Goal: Information Seeking & Learning: Check status

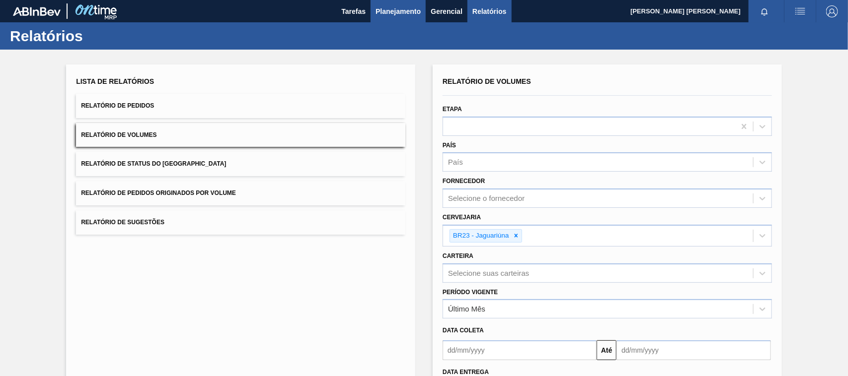
click at [393, 7] on span "Planejamento" at bounding box center [397, 11] width 45 height 12
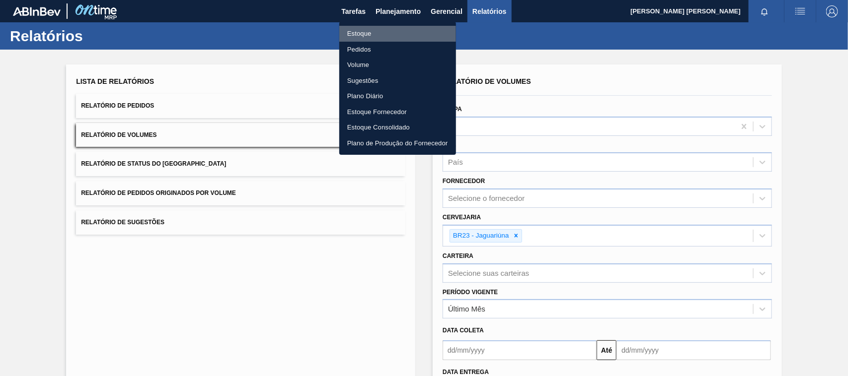
click at [364, 28] on li "Estoque" at bounding box center [397, 34] width 117 height 16
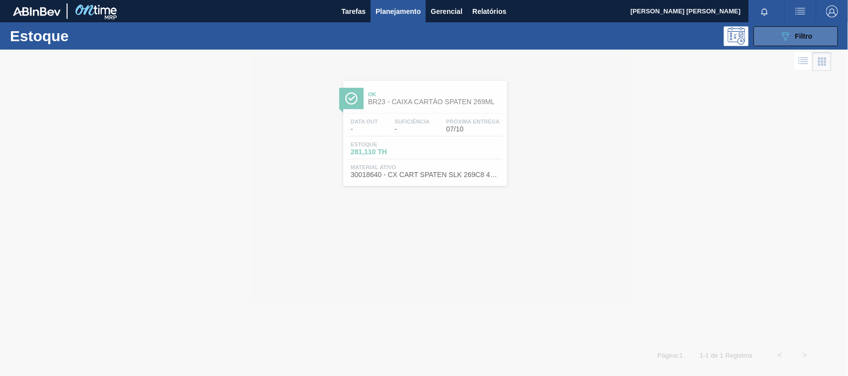
click at [817, 27] on button "089F7B8B-B2A5-4AFE-B5C0-19BA573D28AC Filtro" at bounding box center [795, 36] width 84 height 20
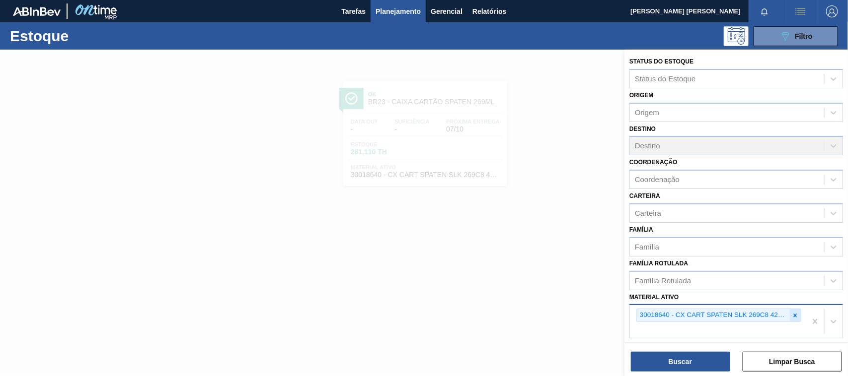
click at [792, 312] on icon at bounding box center [795, 315] width 7 height 7
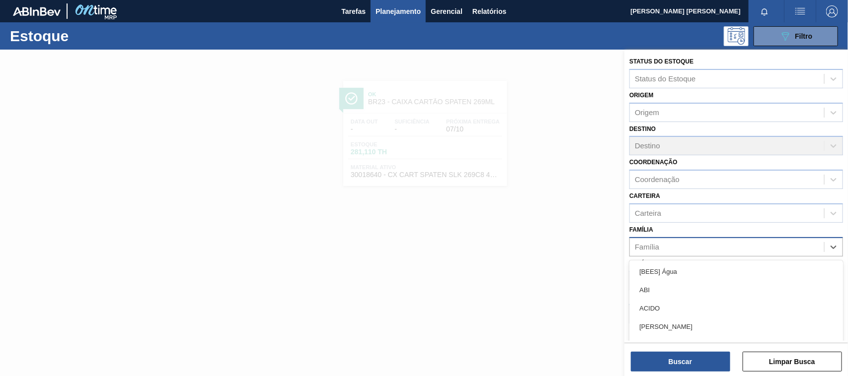
click at [714, 242] on div "Família" at bounding box center [727, 247] width 194 height 14
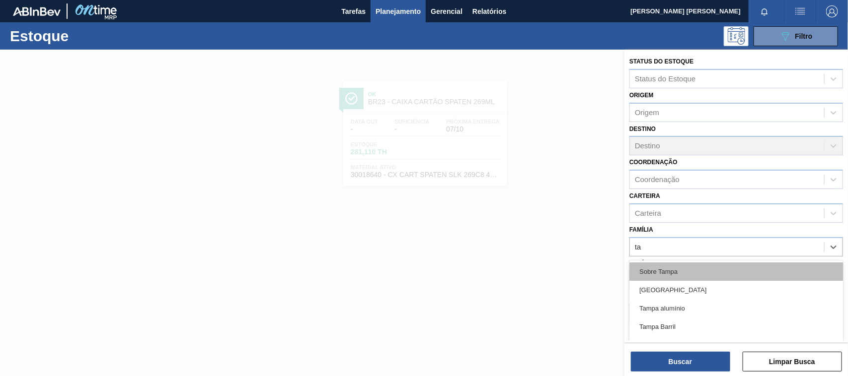
type input "t"
type input "rolha"
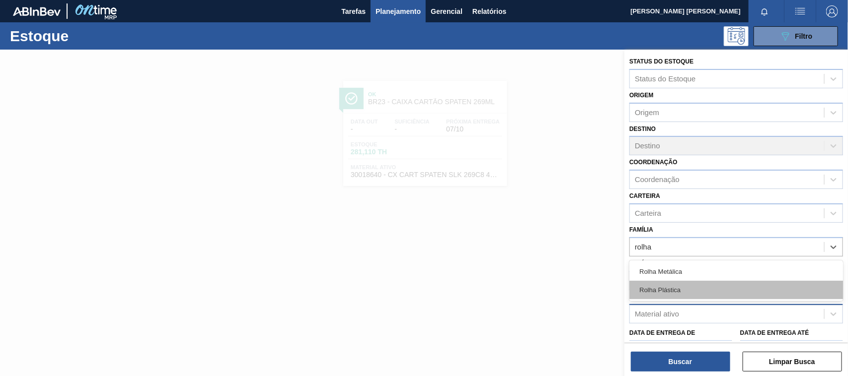
click at [695, 286] on div "Rolha Plástica" at bounding box center [736, 290] width 214 height 18
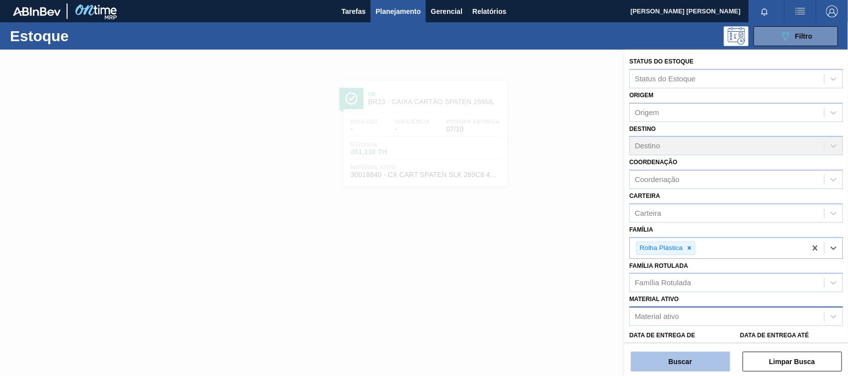
click at [686, 360] on button "Buscar" at bounding box center [680, 362] width 99 height 20
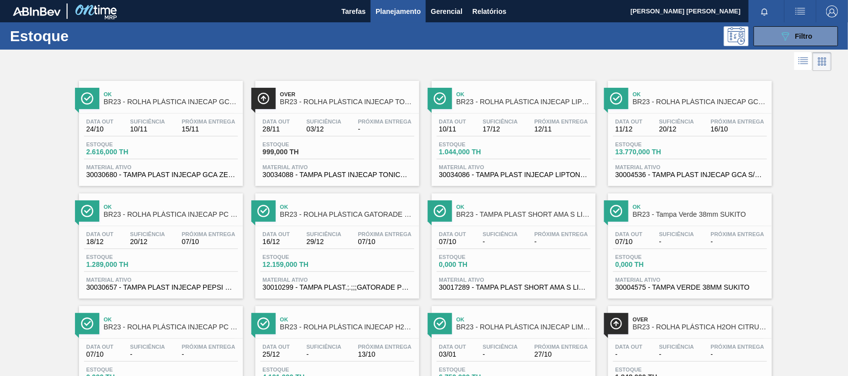
click at [177, 122] on div "Data out 24/10 Suficiência 10/11 Próxima Entrega 15/11" at bounding box center [161, 128] width 154 height 18
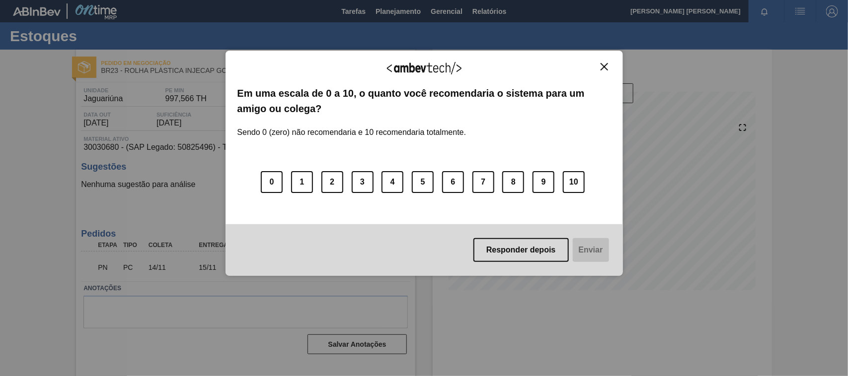
click at [607, 63] on img "Close" at bounding box center [603, 66] width 7 height 7
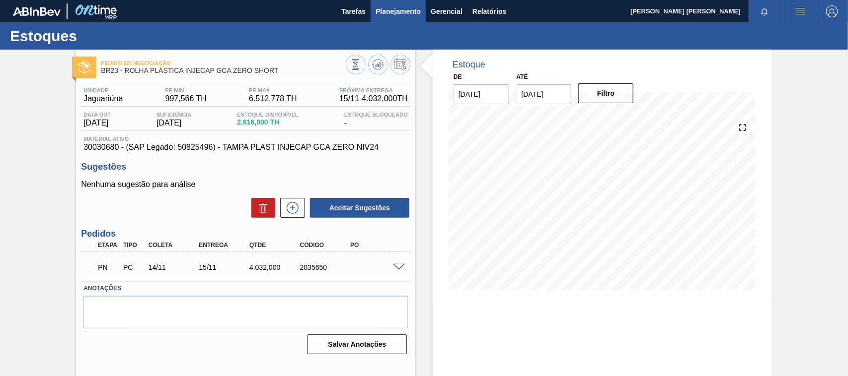
click at [392, 8] on span "Planejamento" at bounding box center [397, 11] width 45 height 12
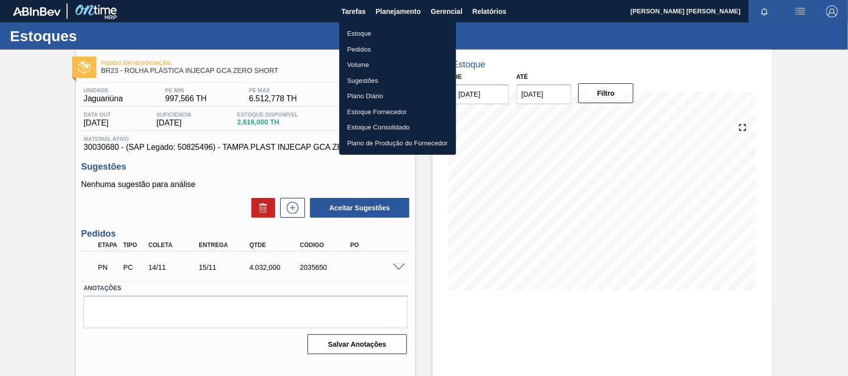
click at [378, 32] on li "Estoque" at bounding box center [397, 34] width 117 height 16
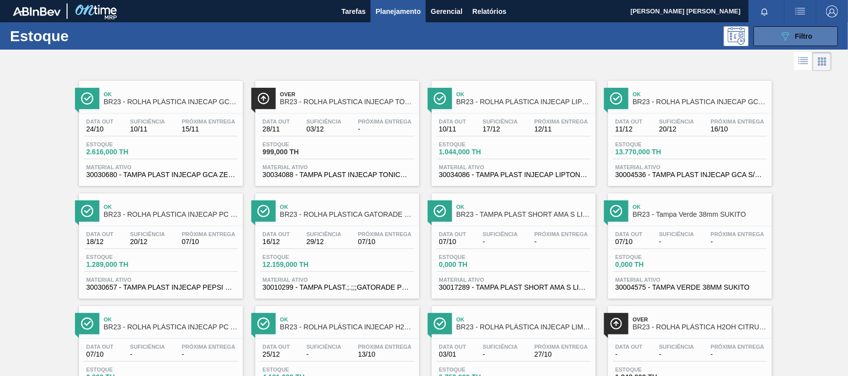
click at [773, 44] on button "089F7B8B-B2A5-4AFE-B5C0-19BA573D28AC Filtro" at bounding box center [795, 36] width 84 height 20
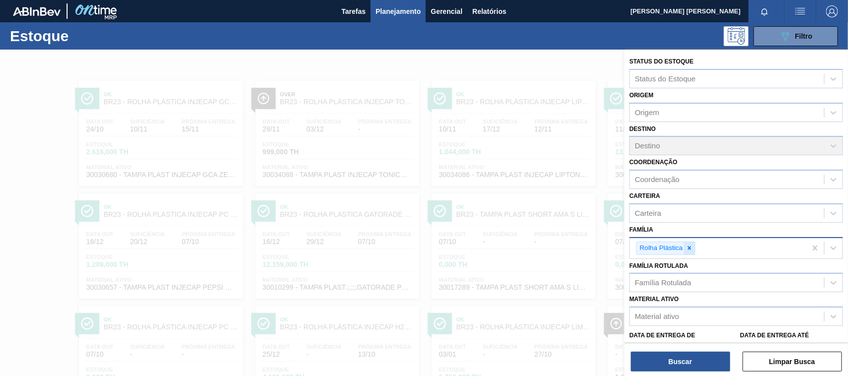
click at [693, 242] on div at bounding box center [689, 248] width 11 height 12
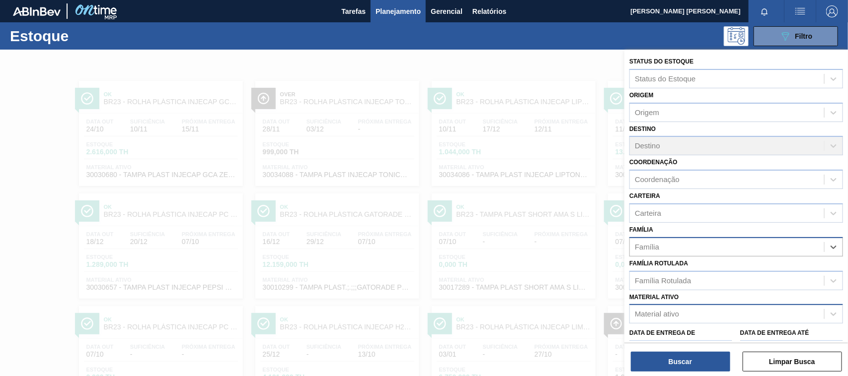
click at [687, 307] on div "Material ativo" at bounding box center [727, 314] width 194 height 14
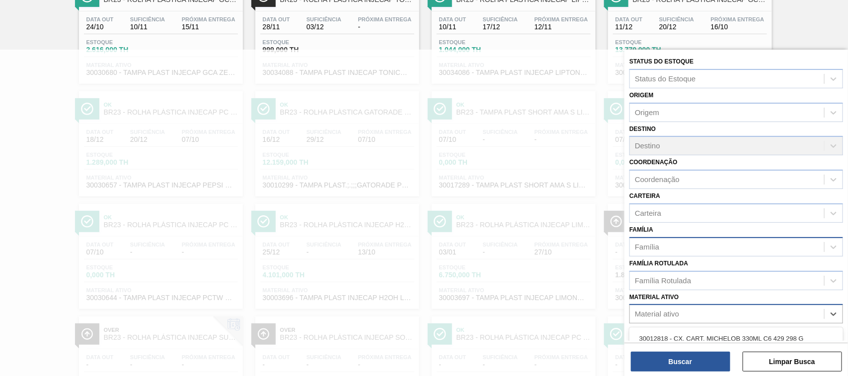
paste ativo "30017410"
type ativo "30017410"
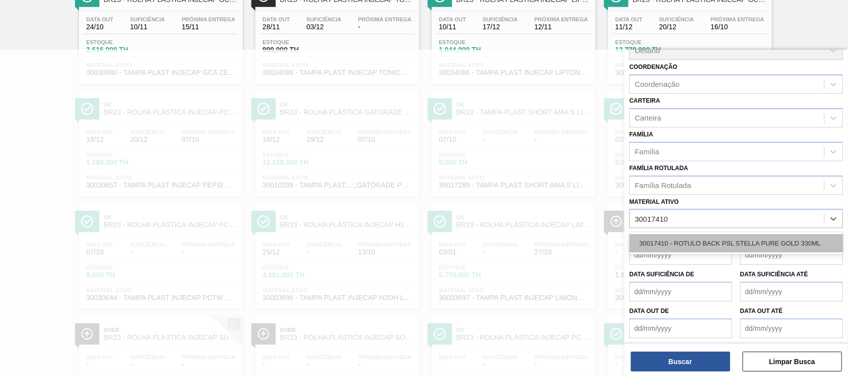
click at [694, 250] on div "30017410 - ROTULO BACK PSL STELLA PURE GOLD 330ML" at bounding box center [736, 243] width 214 height 18
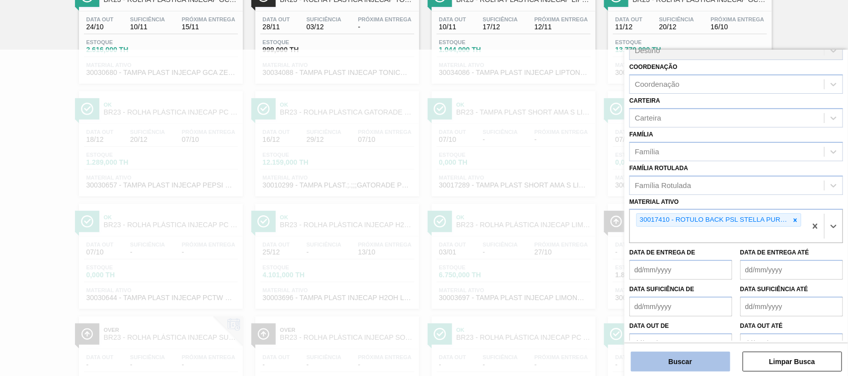
click at [706, 363] on button "Buscar" at bounding box center [680, 362] width 99 height 20
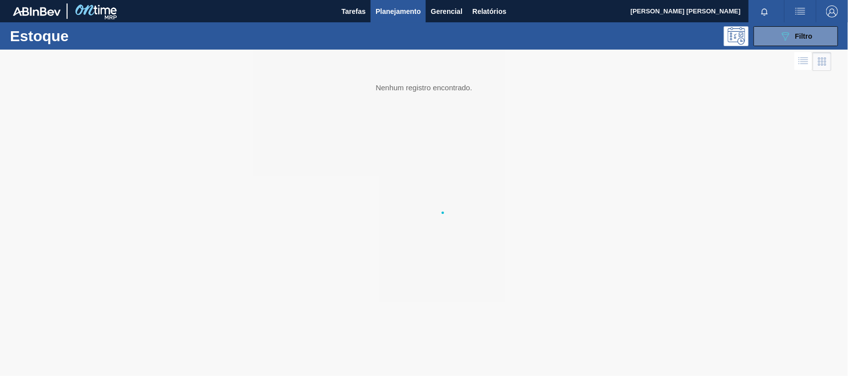
scroll to position [0, 0]
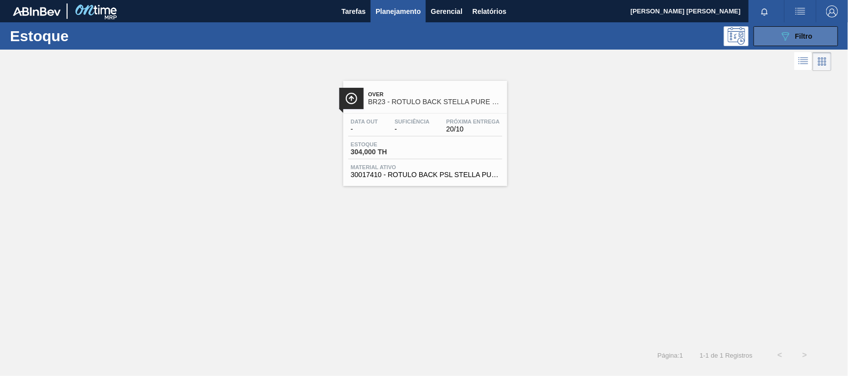
click at [804, 35] on span "Filtro" at bounding box center [803, 36] width 17 height 8
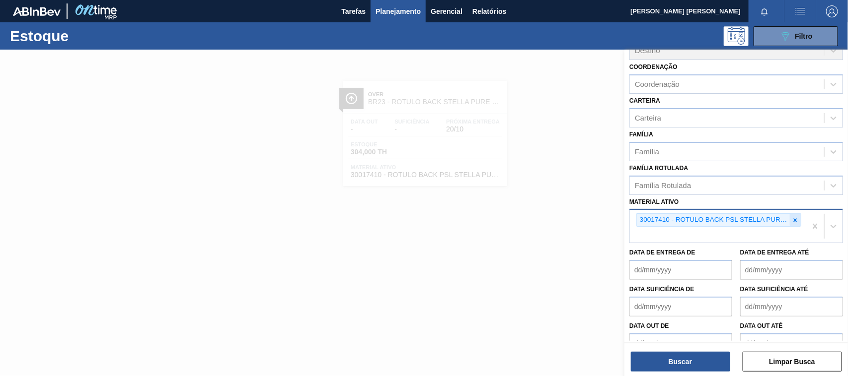
click at [797, 217] on icon at bounding box center [795, 220] width 7 height 7
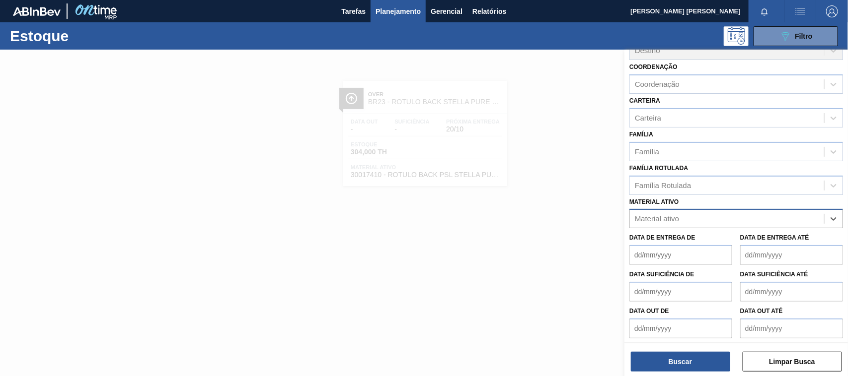
paste ativo "30018768"
type ativo "30018768"
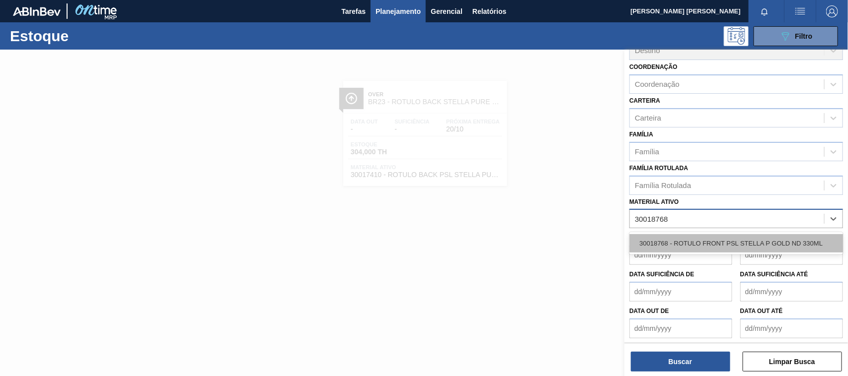
click at [768, 238] on div "30018768 - ROTULO FRONT PSL STELLA P GOLD ND 330ML" at bounding box center [736, 243] width 214 height 18
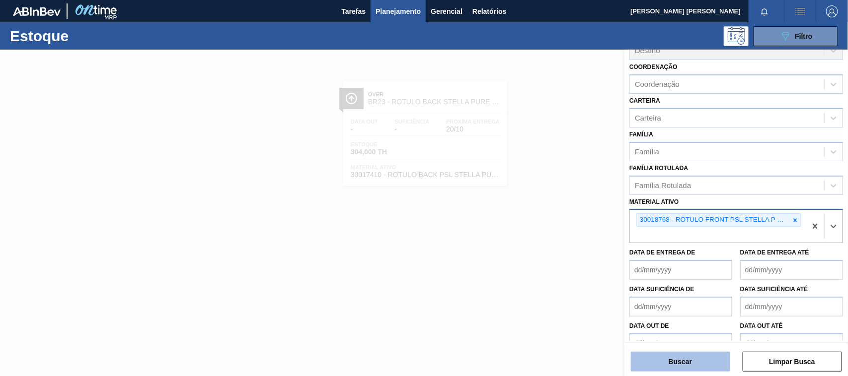
click at [674, 366] on button "Buscar" at bounding box center [680, 362] width 99 height 20
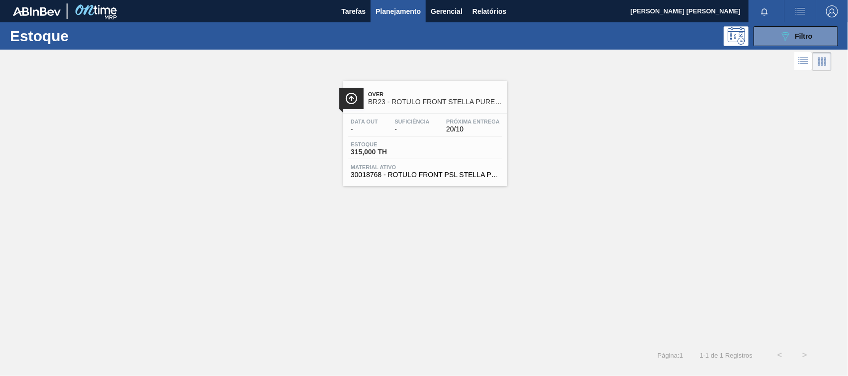
click at [800, 25] on div "Estoque 089F7B8B-B2A5-4AFE-B5C0-19BA573D28AC Filtro" at bounding box center [424, 35] width 848 height 27
click at [790, 38] on icon "089F7B8B-B2A5-4AFE-B5C0-19BA573D28AC" at bounding box center [785, 36] width 12 height 12
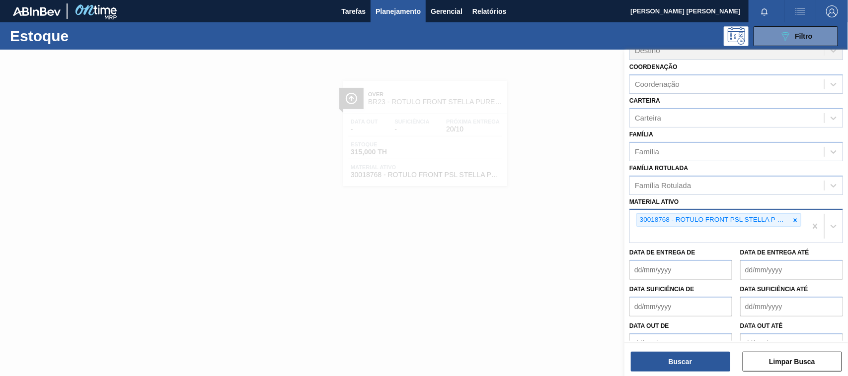
click at [785, 210] on div "30018768 - ROTULO FRONT PSL STELLA P GOLD ND 330ML" at bounding box center [718, 226] width 176 height 33
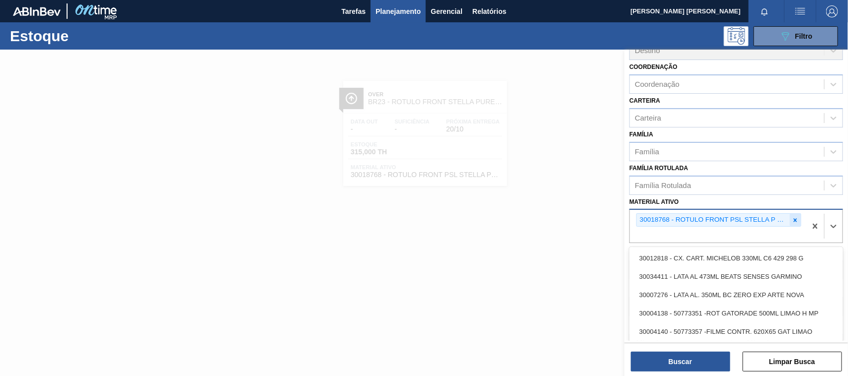
click at [794, 217] on icon at bounding box center [795, 220] width 7 height 7
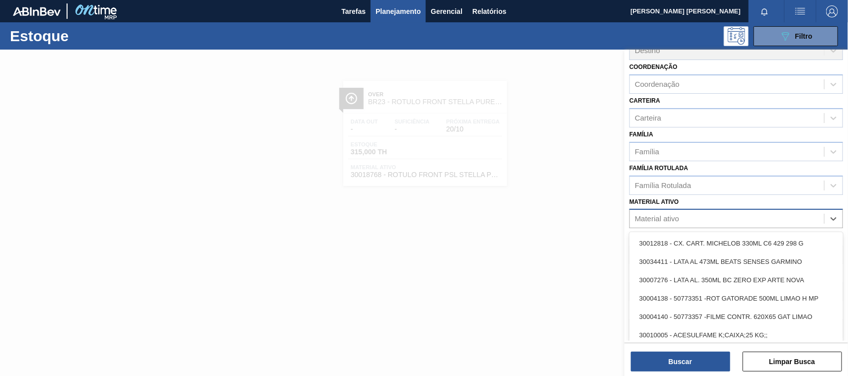
paste ativo "20005570"
type ativo "20005570"
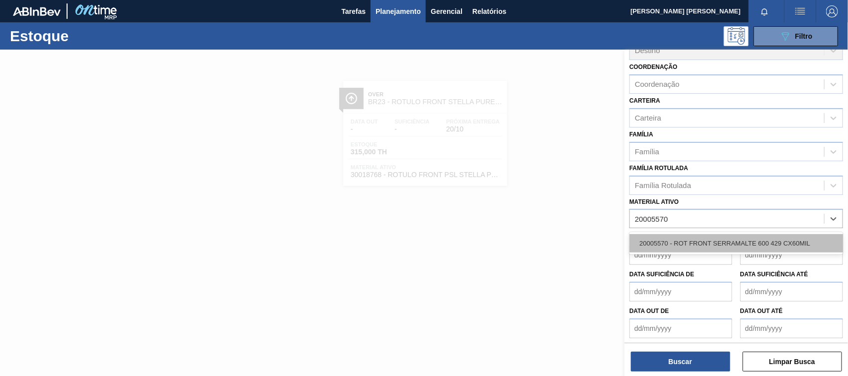
click at [719, 246] on div "20005570 - ROT FRONT SERRAMALTE 600 429 CX60MIL" at bounding box center [736, 243] width 214 height 18
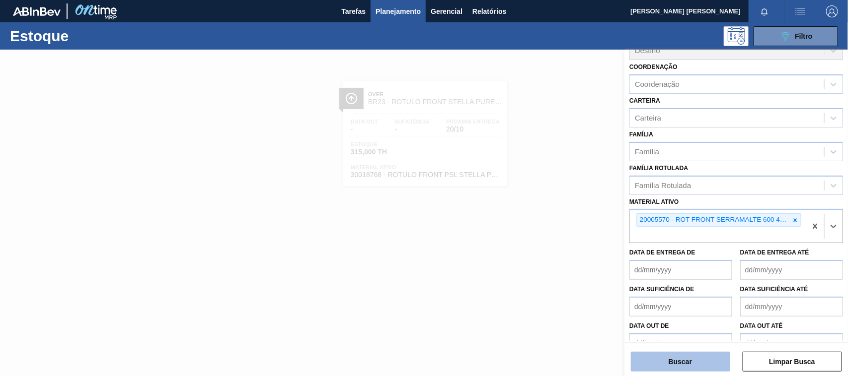
click at [691, 357] on button "Buscar" at bounding box center [680, 362] width 99 height 20
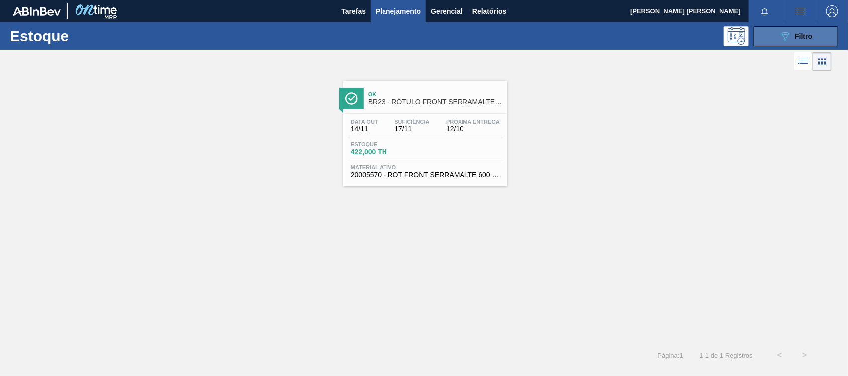
click at [785, 41] on icon "089F7B8B-B2A5-4AFE-B5C0-19BA573D28AC" at bounding box center [785, 36] width 12 height 12
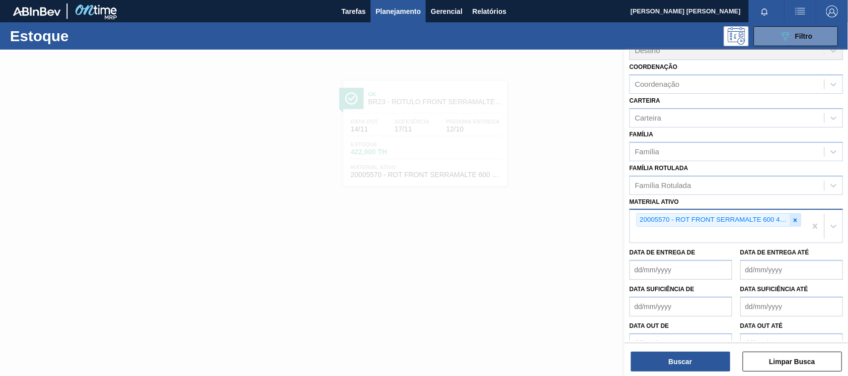
click at [793, 214] on div at bounding box center [795, 220] width 11 height 12
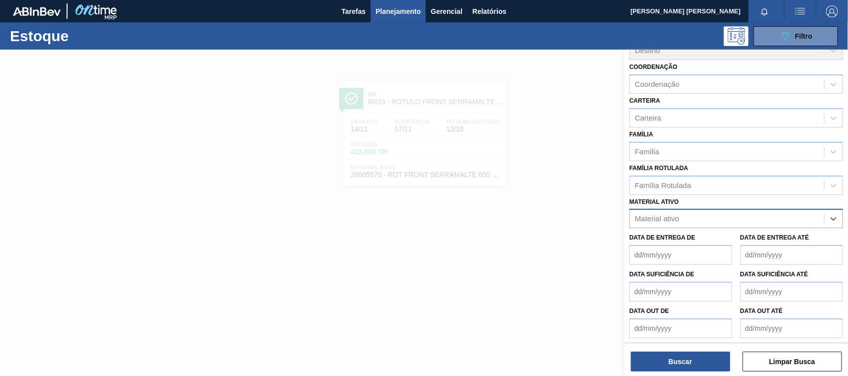
paste ativo "30003359"
type ativo "30003359"
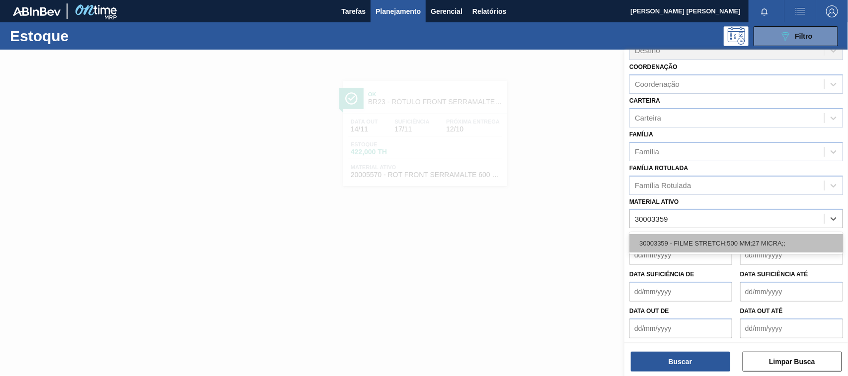
click at [761, 234] on div "30003359 - FILME STRETCH;500 MM;27 MICRA;;" at bounding box center [736, 243] width 214 height 18
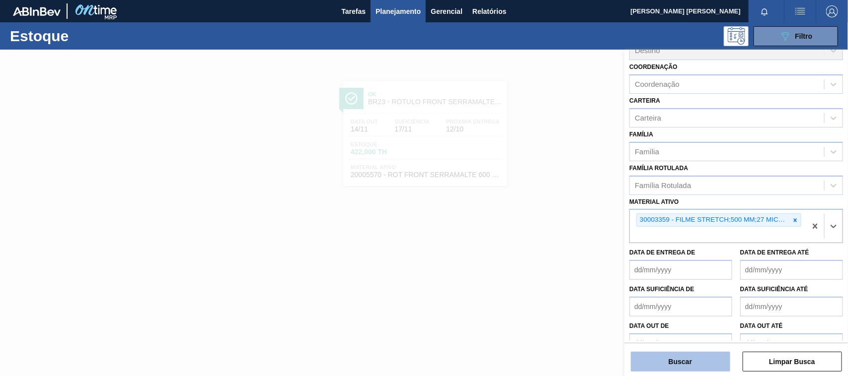
click at [704, 366] on button "Buscar" at bounding box center [680, 362] width 99 height 20
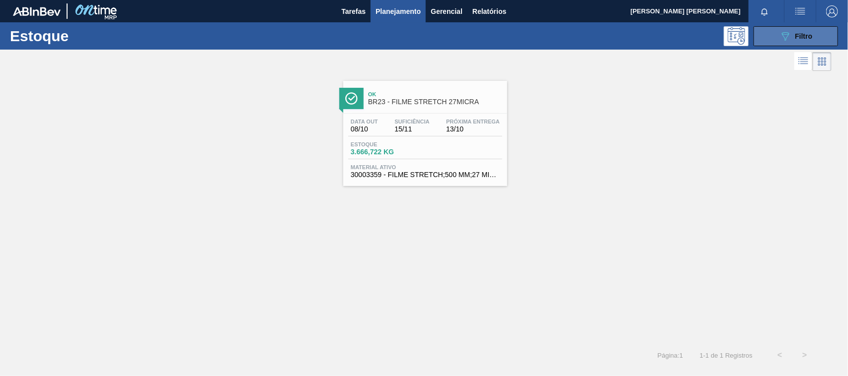
click at [789, 45] on button "089F7B8B-B2A5-4AFE-B5C0-19BA573D28AC Filtro" at bounding box center [795, 36] width 84 height 20
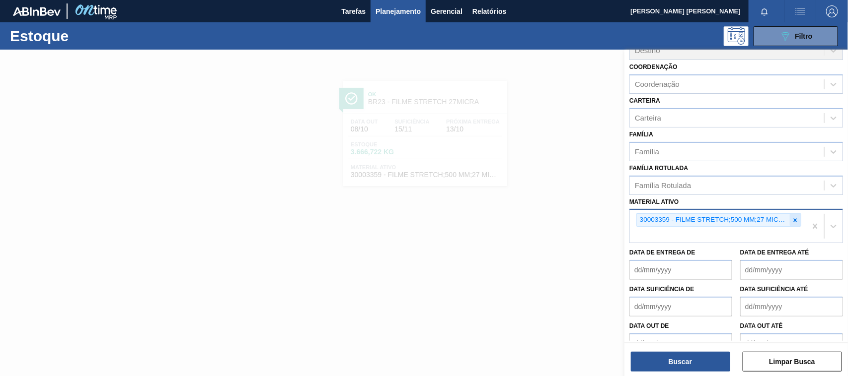
click at [793, 214] on div at bounding box center [795, 220] width 11 height 12
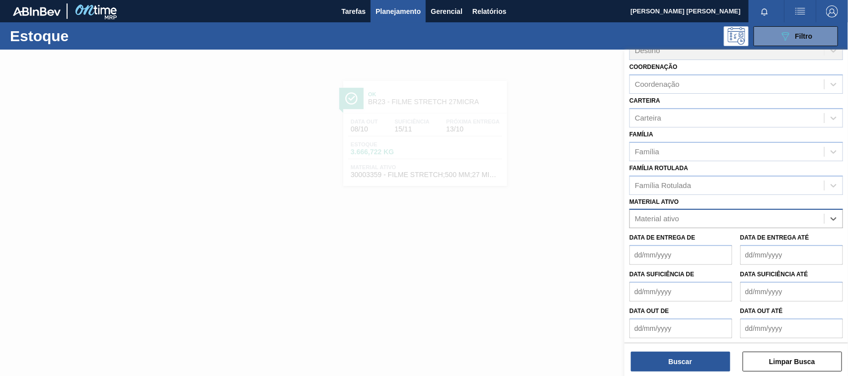
paste ativo "30034200"
type ativo "30034200"
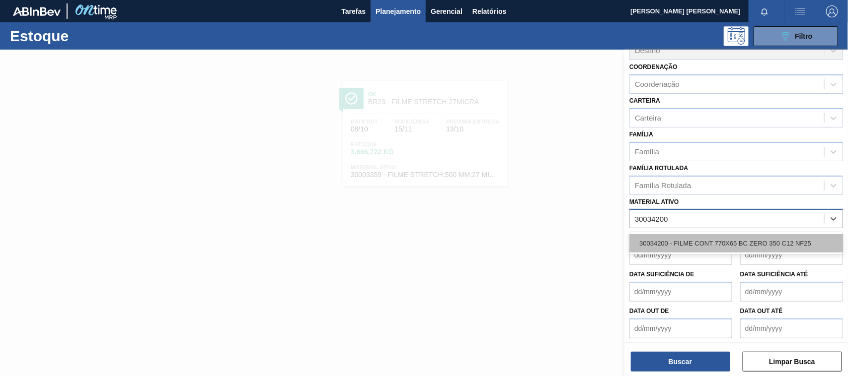
click at [790, 244] on div "30034200 - FILME CONT 770X65 BC ZERO 350 C12 NF25" at bounding box center [736, 243] width 214 height 18
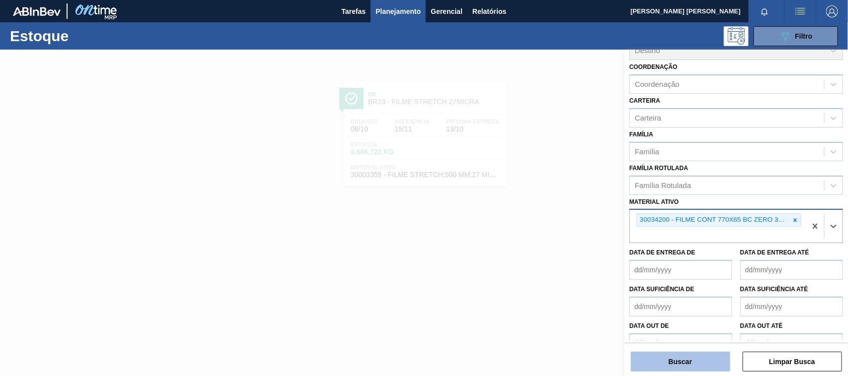
click at [686, 358] on button "Buscar" at bounding box center [680, 362] width 99 height 20
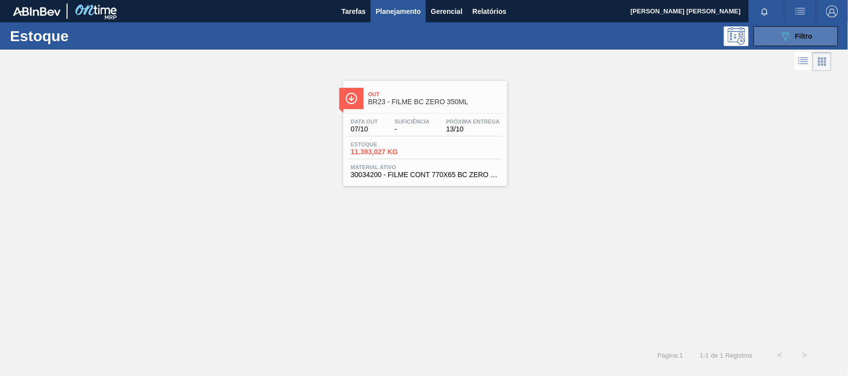
click at [765, 34] on button "089F7B8B-B2A5-4AFE-B5C0-19BA573D28AC Filtro" at bounding box center [795, 36] width 84 height 20
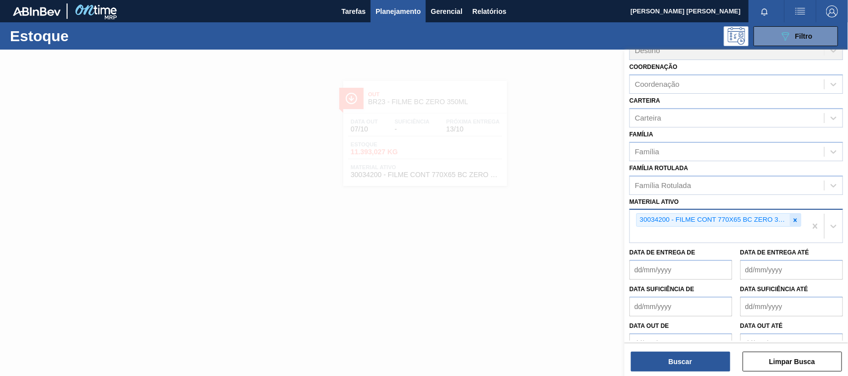
click at [796, 217] on icon at bounding box center [795, 220] width 7 height 7
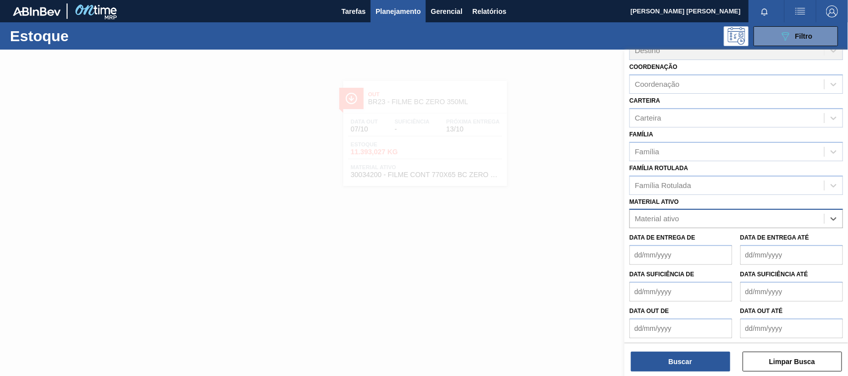
paste ativo "30012533"
type ativo "30012533"
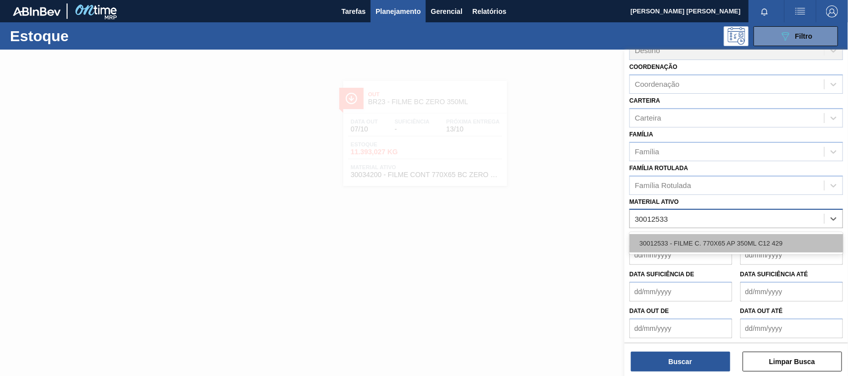
click at [757, 244] on div "30012533 - FILME C. 770X65 AP 350ML C12 429" at bounding box center [736, 243] width 214 height 18
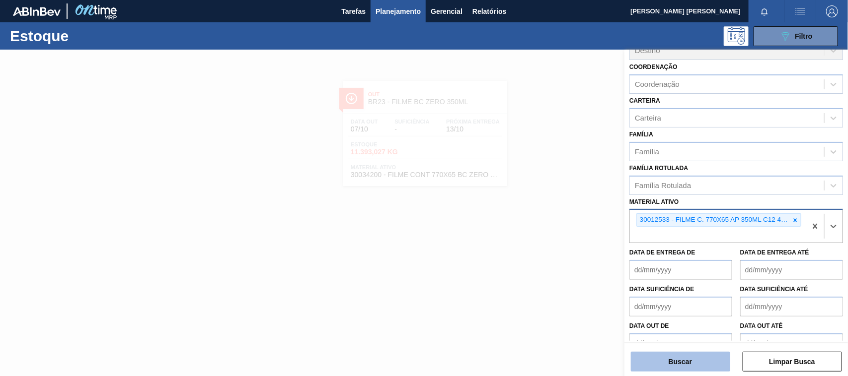
click at [692, 366] on button "Buscar" at bounding box center [680, 362] width 99 height 20
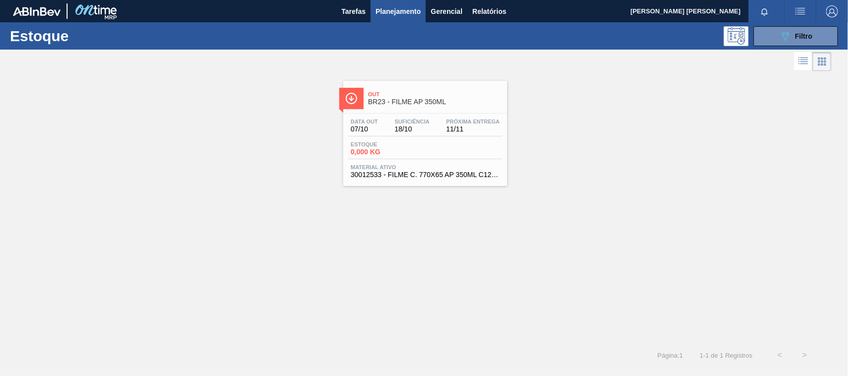
click at [440, 112] on div "Out BR23 - FILME AP 350ML Data out 07/10 Suficiência 18/10 Próxima Entrega 11/1…" at bounding box center [425, 133] width 164 height 105
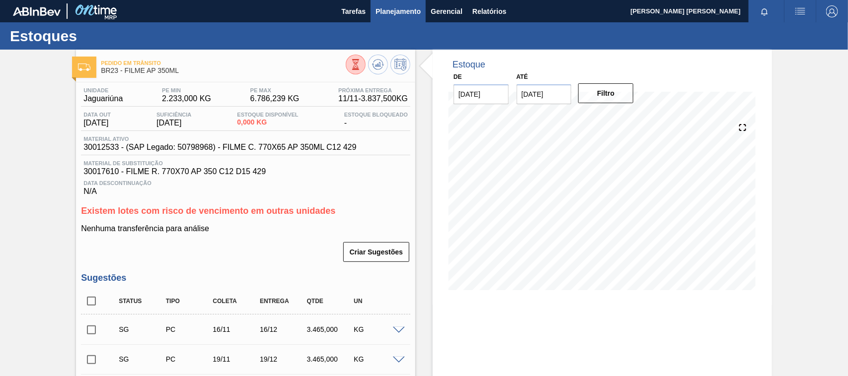
click at [384, 16] on span "Planejamento" at bounding box center [397, 11] width 45 height 12
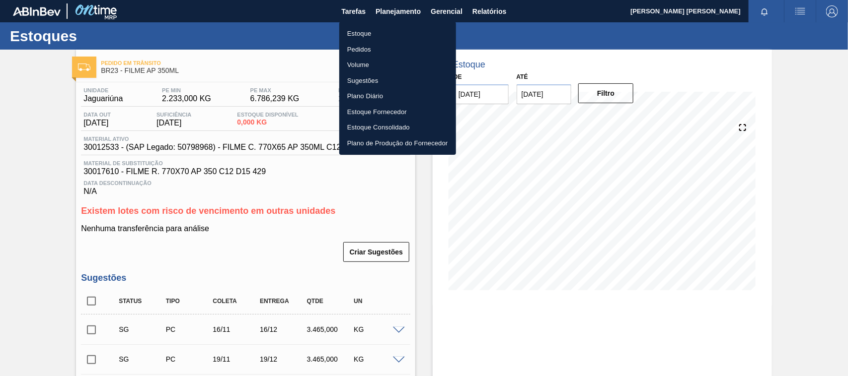
click at [374, 29] on li "Estoque" at bounding box center [397, 34] width 117 height 16
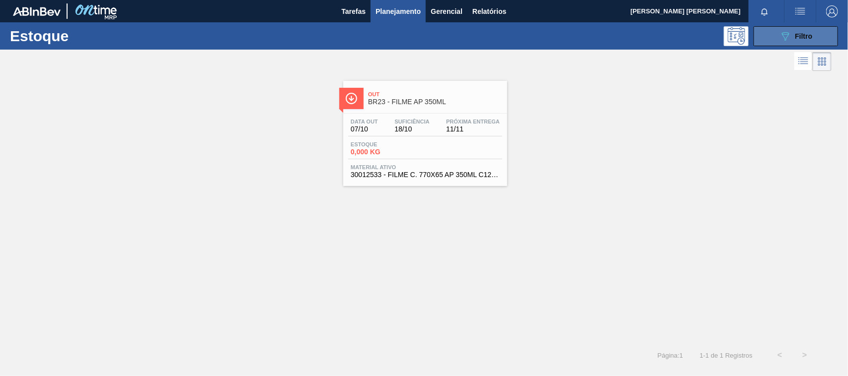
click at [781, 31] on icon "089F7B8B-B2A5-4AFE-B5C0-19BA573D28AC" at bounding box center [785, 36] width 12 height 12
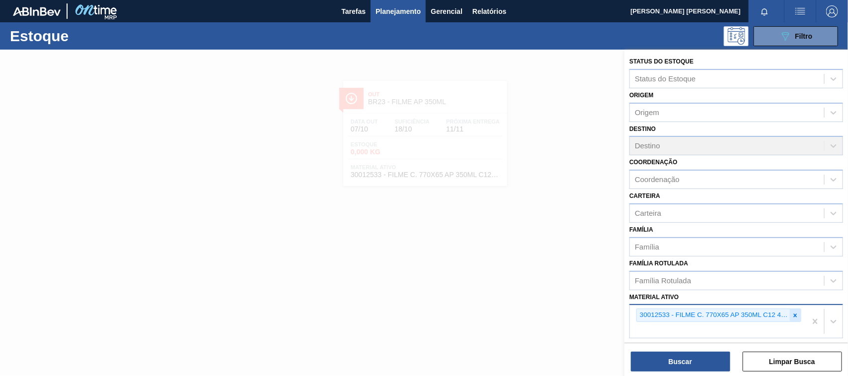
click at [796, 314] on icon at bounding box center [795, 315] width 7 height 7
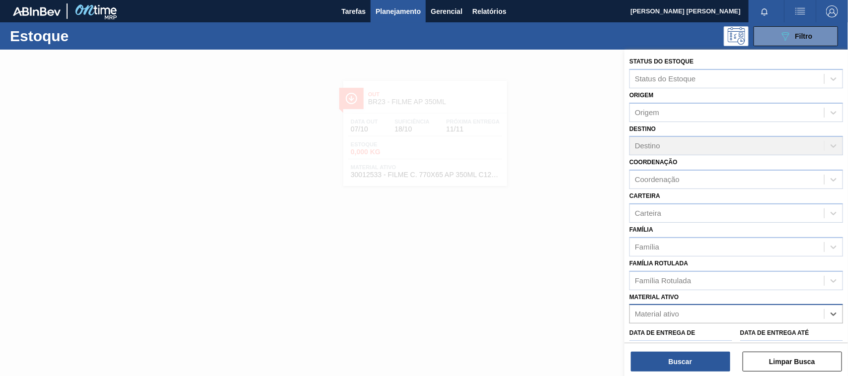
paste ativo "30002115"
type ativo "30002115"
click at [767, 331] on div "30002115 - FOIL 600ML; SKOL NIV22" at bounding box center [736, 339] width 214 height 18
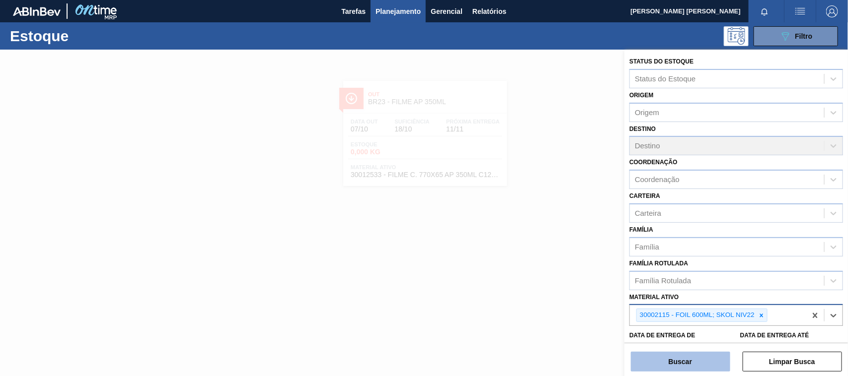
click at [691, 353] on button "Buscar" at bounding box center [680, 362] width 99 height 20
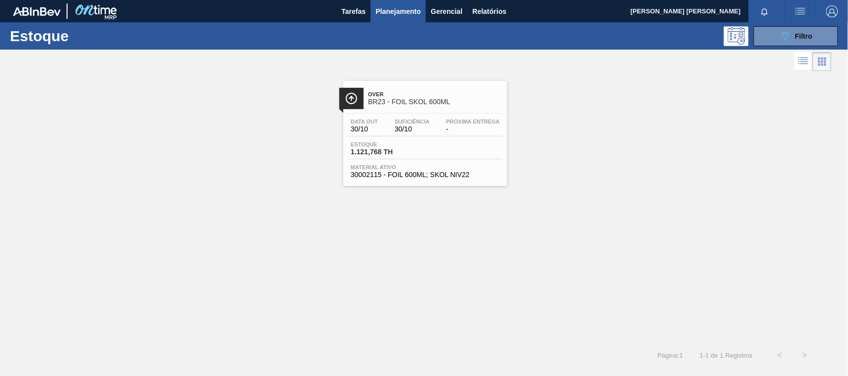
click at [455, 111] on div "Over BR23 - FOIL SKOL 600ML Data out 30/10 Suficiência 30/10 Próxima Entrega - …" at bounding box center [425, 133] width 164 height 105
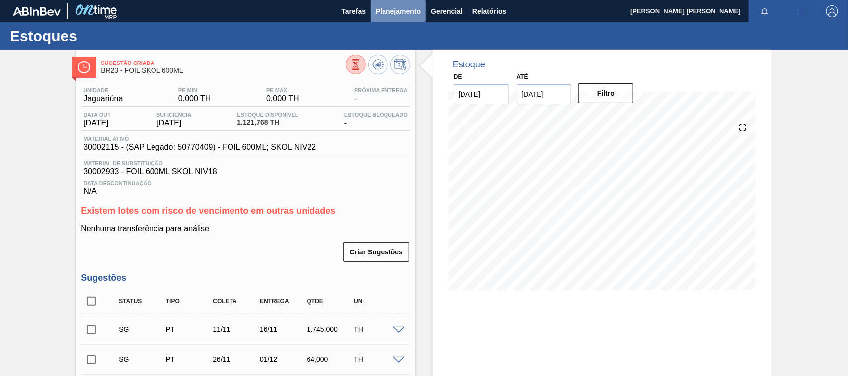
click at [404, 15] on span "Planejamento" at bounding box center [397, 11] width 45 height 12
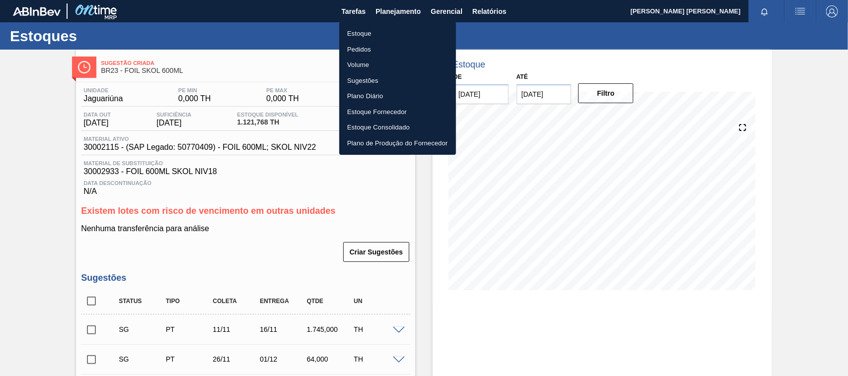
click at [355, 33] on li "Estoque" at bounding box center [397, 34] width 117 height 16
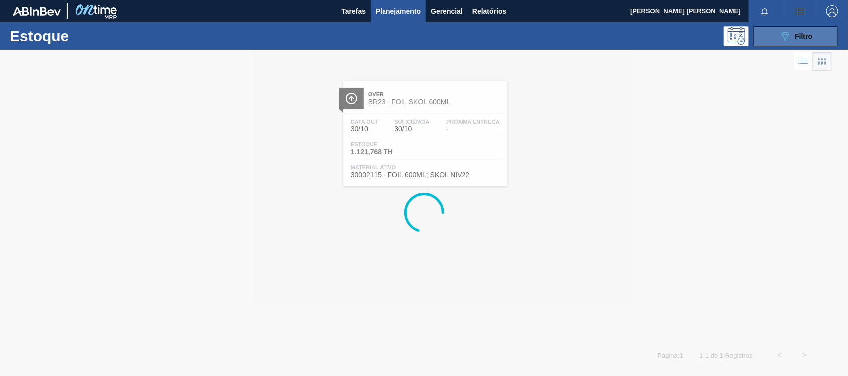
click at [777, 44] on button "089F7B8B-B2A5-4AFE-B5C0-19BA573D28AC Filtro" at bounding box center [795, 36] width 84 height 20
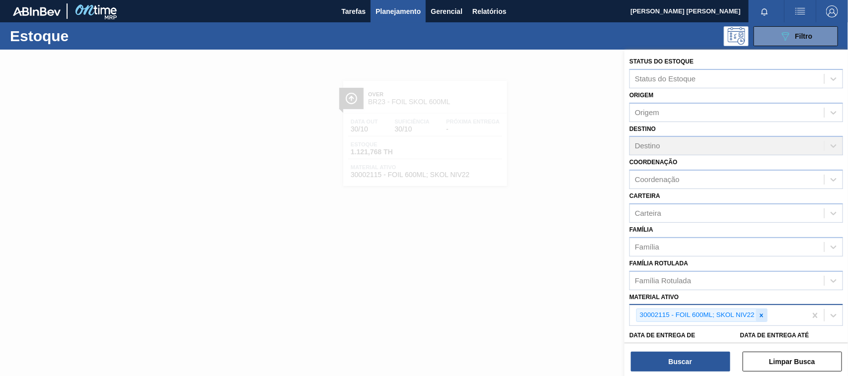
click at [764, 313] on icon at bounding box center [761, 315] width 7 height 7
paste ativo "30030072"
type ativo "30030072"
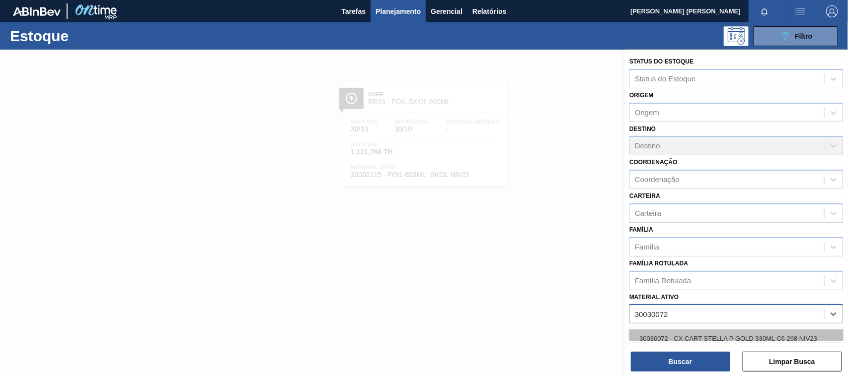
click at [741, 334] on div "30030072 - CX CART STELLA P GOLD 330ML C6 298 NIV23" at bounding box center [736, 339] width 214 height 18
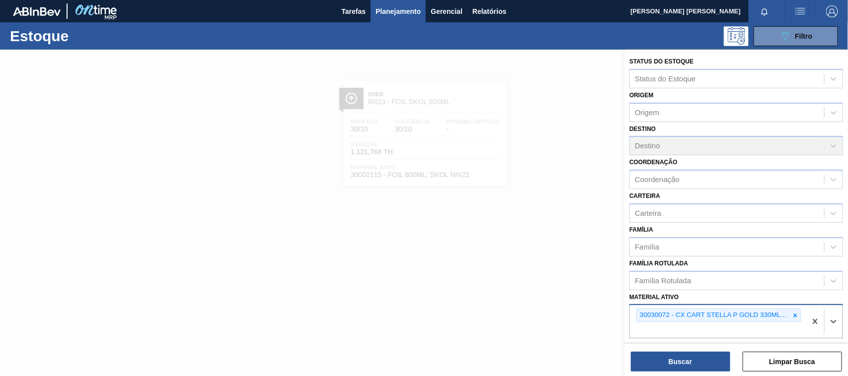
click at [700, 351] on div "Buscar Limpar Busca" at bounding box center [735, 357] width 223 height 28
click at [701, 358] on button "Buscar" at bounding box center [680, 362] width 99 height 20
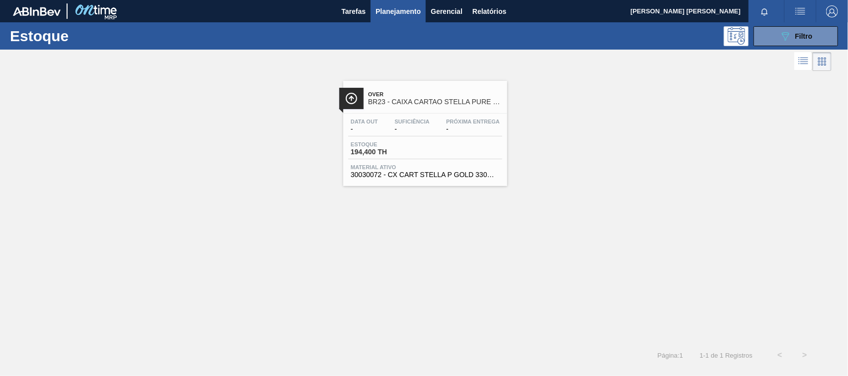
click at [451, 114] on div "Data out - Suficiência - Próxima Entrega - Estoque 194,400 TH Material ativo 30…" at bounding box center [425, 148] width 164 height 68
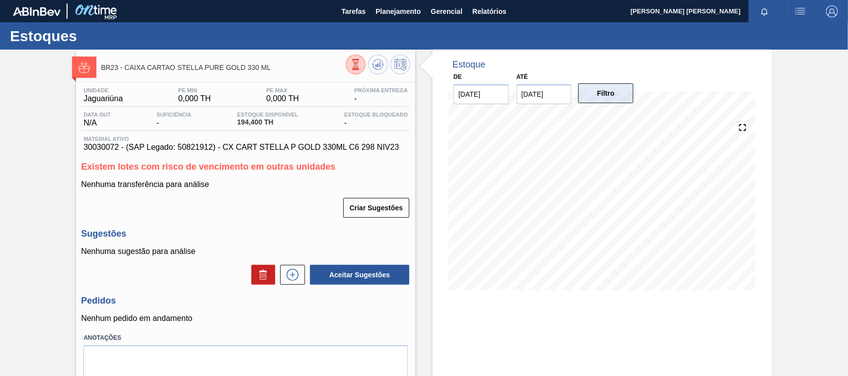
click at [597, 95] on button "Filtro" at bounding box center [605, 93] width 55 height 20
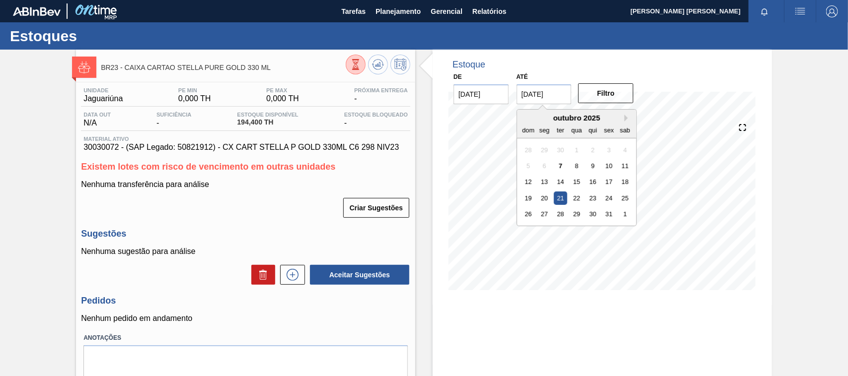
click at [539, 93] on input "[DATE]" at bounding box center [543, 94] width 55 height 20
click at [622, 219] on div "1" at bounding box center [624, 214] width 13 height 13
type input "[DATE]"
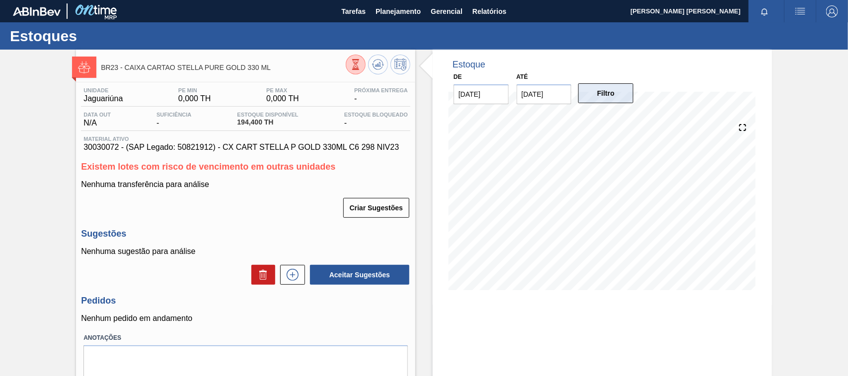
click at [616, 102] on button "Filtro" at bounding box center [605, 93] width 55 height 20
click at [391, 6] on span "Planejamento" at bounding box center [397, 11] width 45 height 12
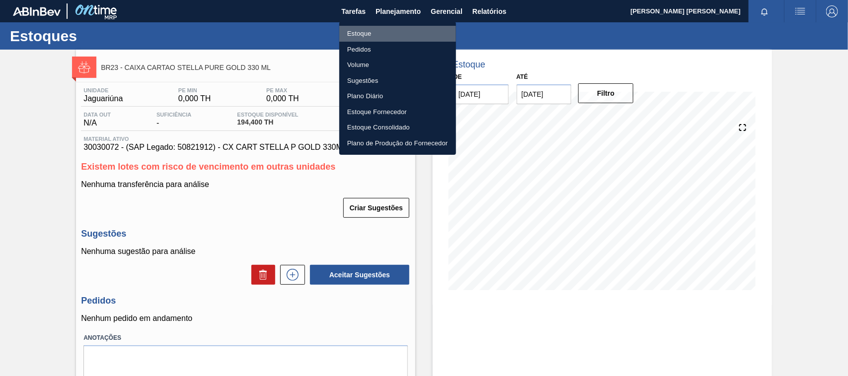
click at [356, 31] on li "Estoque" at bounding box center [397, 34] width 117 height 16
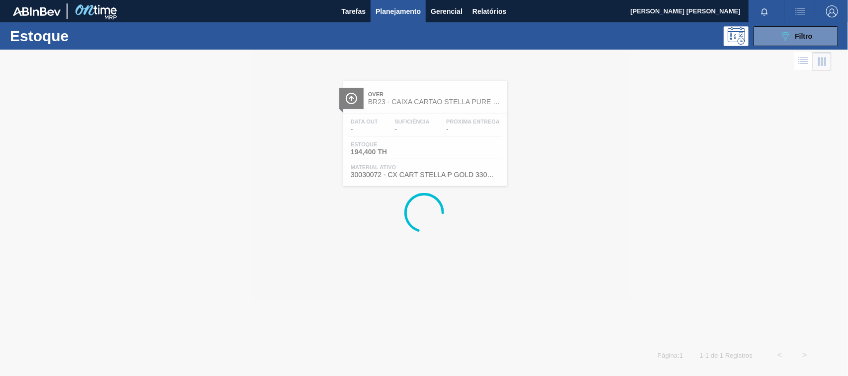
click at [783, 21] on div at bounding box center [766, 11] width 36 height 22
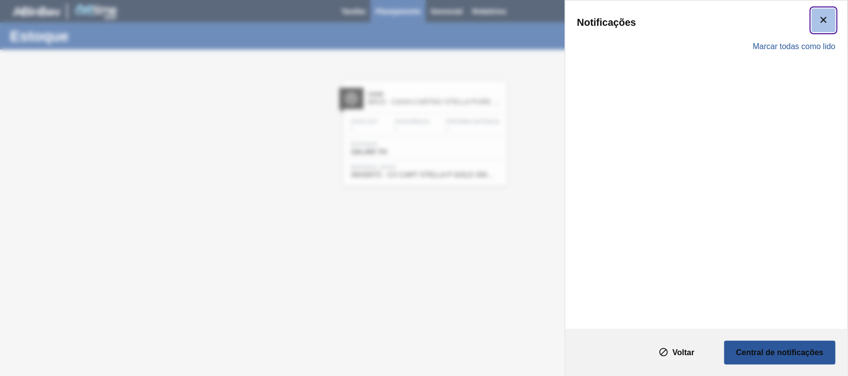
click at [822, 20] on icon "botão de ícone" at bounding box center [823, 20] width 6 height 6
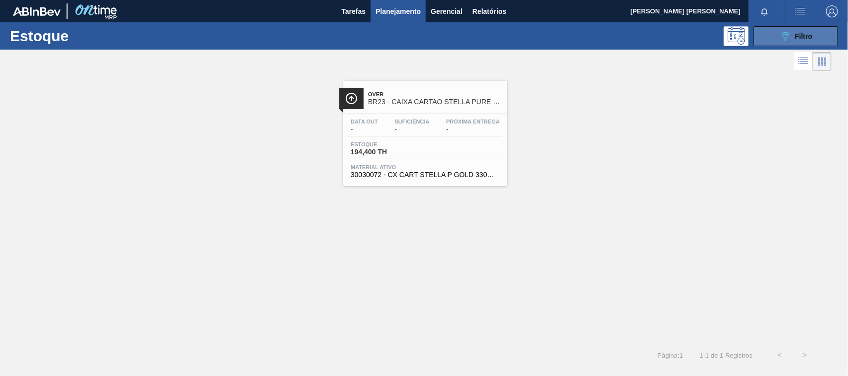
click at [801, 36] on span "Filtro" at bounding box center [803, 36] width 17 height 8
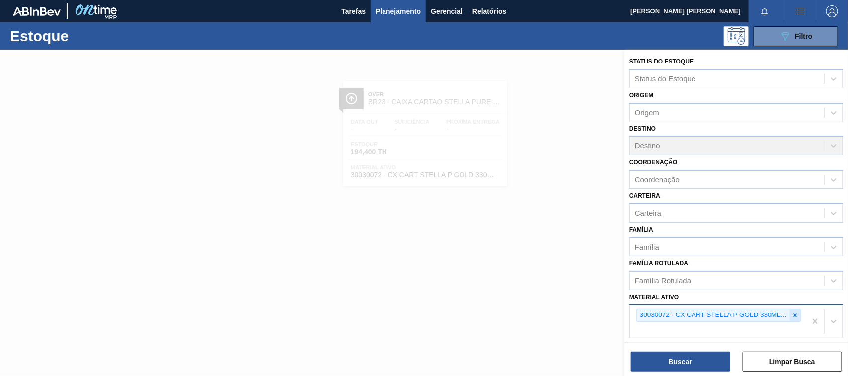
click at [795, 312] on icon at bounding box center [795, 315] width 7 height 7
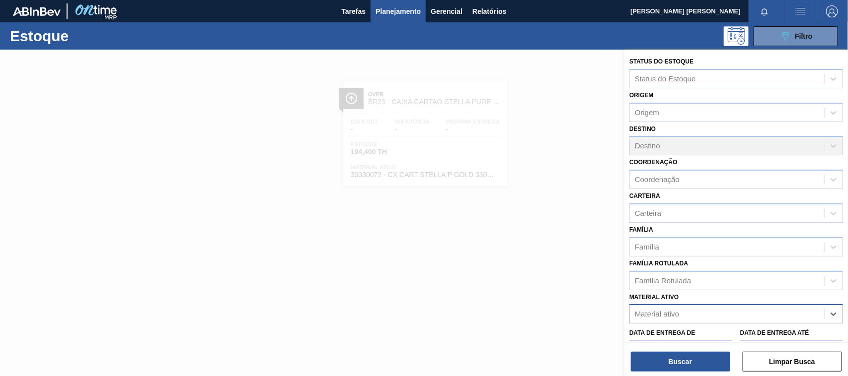
paste ativo "30012745"
type ativo "30012745"
click at [742, 334] on div "30012745 - CX. PAP. STELLA 600ML C12 429" at bounding box center [736, 339] width 214 height 18
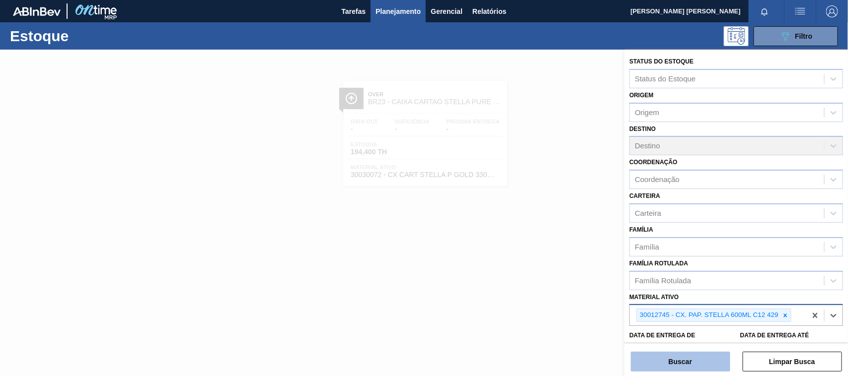
click at [708, 359] on button "Buscar" at bounding box center [680, 362] width 99 height 20
